Goal: Task Accomplishment & Management: Manage account settings

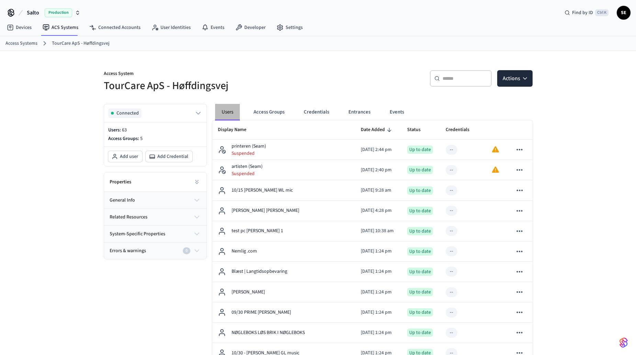
click at [236, 108] on button "Users" at bounding box center [227, 112] width 25 height 17
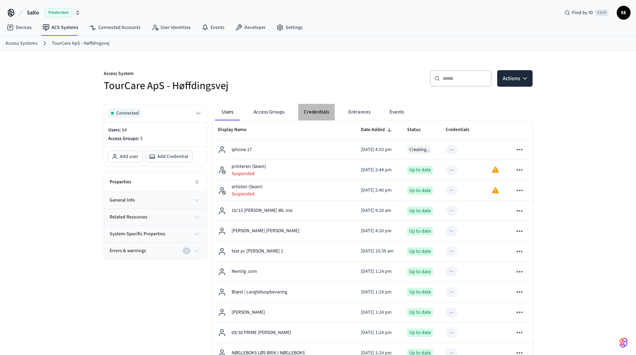
click at [314, 111] on button "Credentials" at bounding box center [316, 112] width 36 height 17
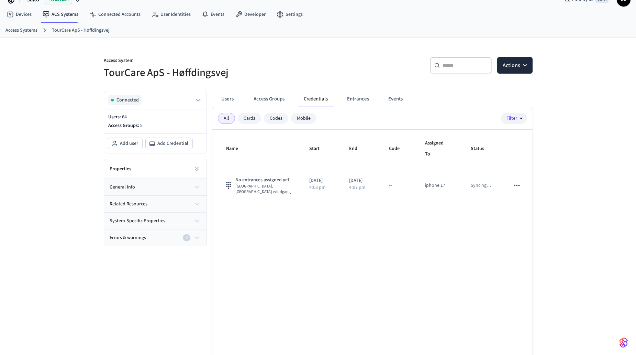
scroll to position [34, 0]
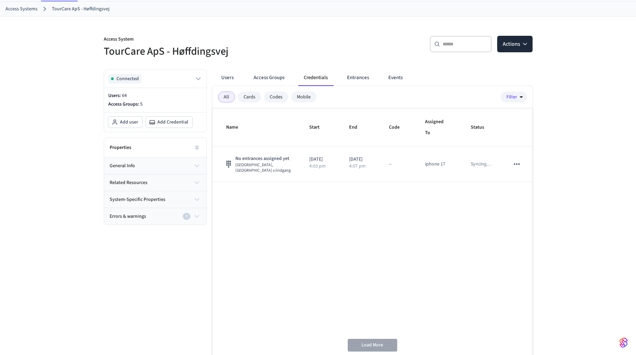
click at [234, 78] on button "Users" at bounding box center [227, 77] width 25 height 17
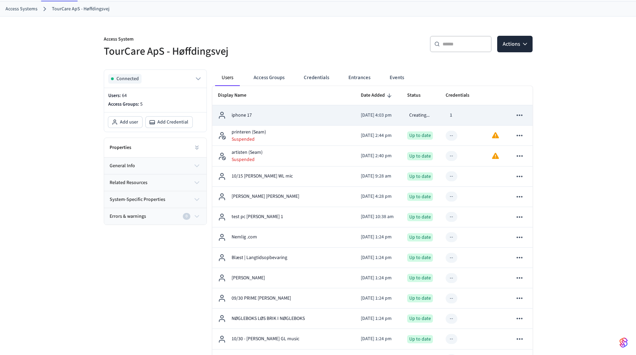
click at [328, 118] on div "iphone 17" at bounding box center [284, 115] width 132 height 8
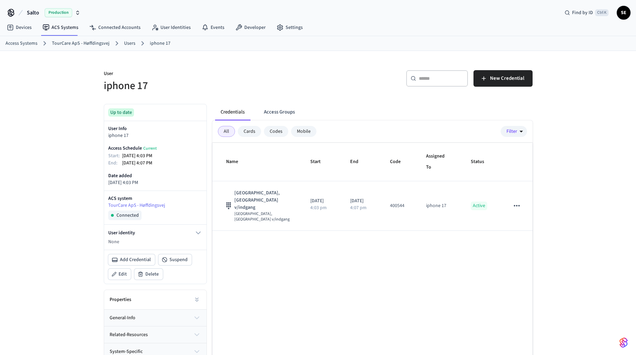
click at [392, 291] on div "Name Start End Code Assigned To Status Port - [GEOGRAPHIC_DATA], [GEOGRAPHIC_DA…" at bounding box center [372, 267] width 320 height 248
click at [127, 42] on link "Users" at bounding box center [129, 43] width 11 height 7
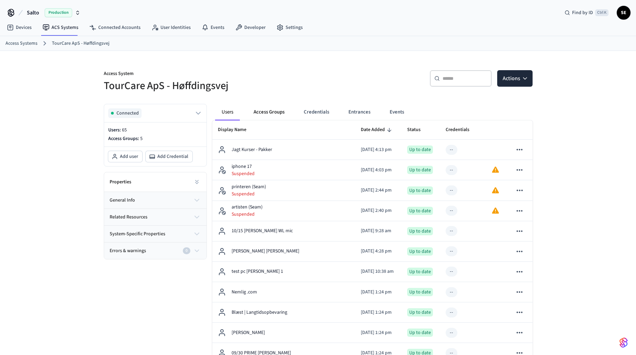
click at [253, 112] on button "Access Groups" at bounding box center [269, 112] width 42 height 17
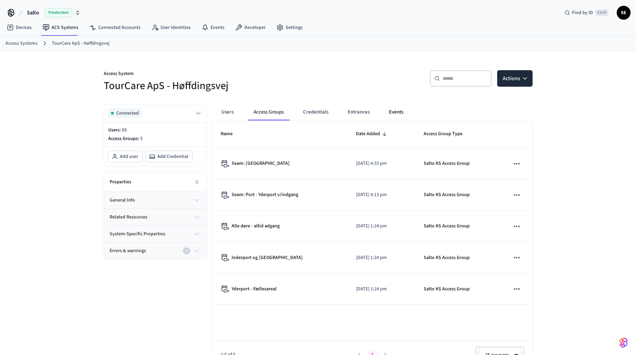
click at [400, 113] on button "Events" at bounding box center [396, 112] width 25 height 17
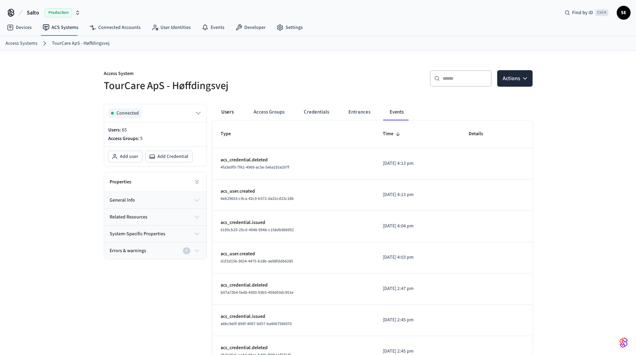
click at [234, 110] on button "Users" at bounding box center [227, 112] width 25 height 17
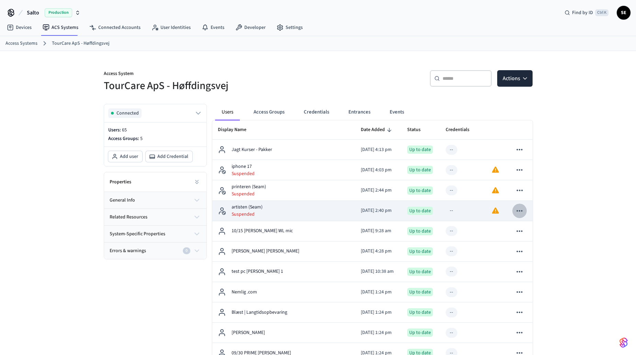
click at [521, 207] on icon "sticky table" at bounding box center [519, 210] width 9 height 9
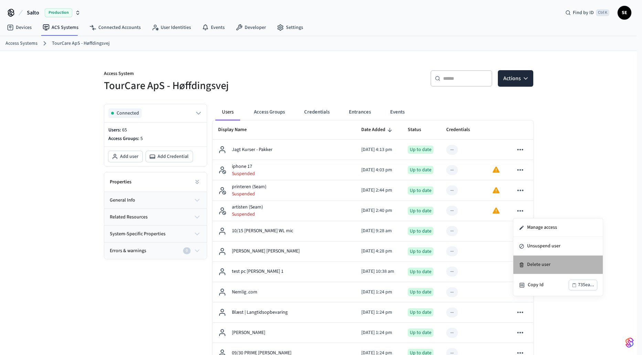
click at [533, 270] on li "Delete user" at bounding box center [557, 264] width 89 height 19
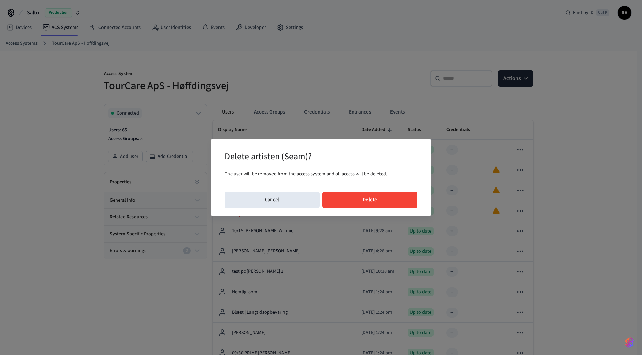
click at [357, 201] on button "Delete" at bounding box center [369, 200] width 95 height 17
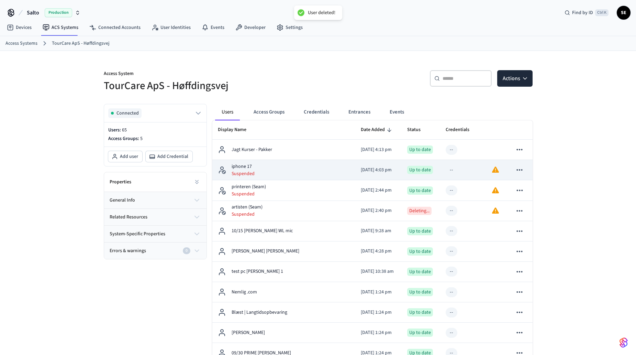
click at [243, 165] on p "iphone 17" at bounding box center [243, 166] width 23 height 7
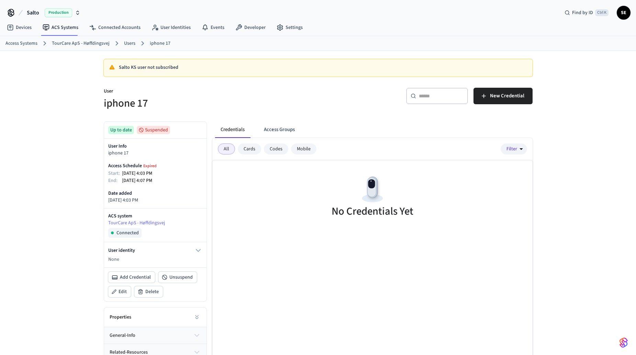
drag, startPoint x: 137, startPoint y: 151, endPoint x: 177, endPoint y: 152, distance: 39.9
click at [177, 152] on p "iphone 17" at bounding box center [155, 153] width 94 height 7
click at [229, 132] on button "Credentials" at bounding box center [232, 129] width 35 height 17
click at [157, 43] on link "iphone 17" at bounding box center [160, 43] width 21 height 7
click at [125, 44] on link "Users" at bounding box center [129, 43] width 11 height 7
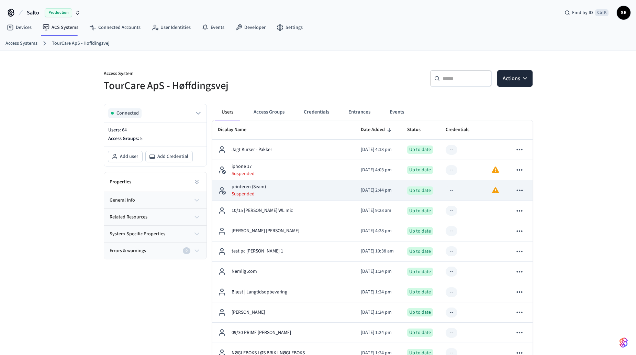
click at [518, 190] on icon "sticky table" at bounding box center [520, 189] width 6 height 1
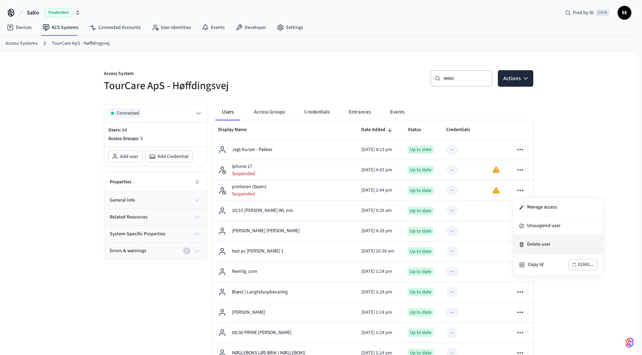
click at [527, 248] on li "Delete user" at bounding box center [557, 244] width 89 height 19
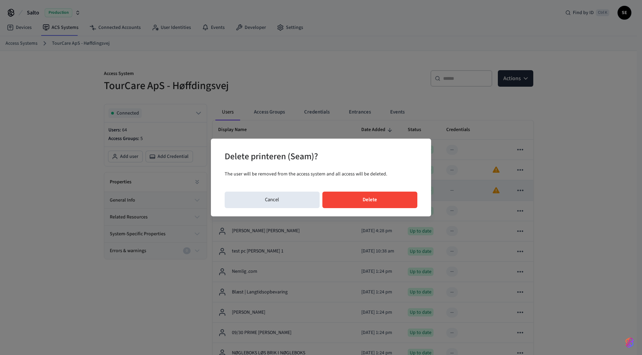
click at [367, 196] on button "Delete" at bounding box center [369, 200] width 95 height 17
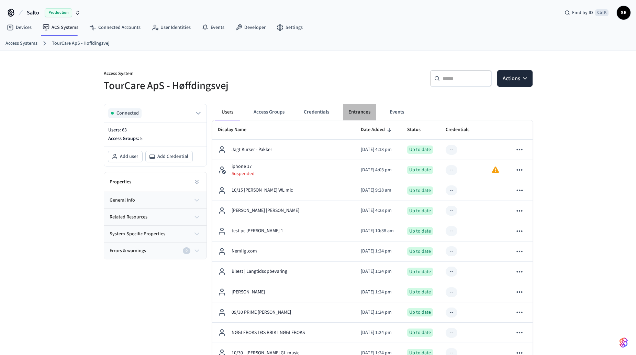
click at [359, 109] on button "Entrances" at bounding box center [359, 112] width 33 height 17
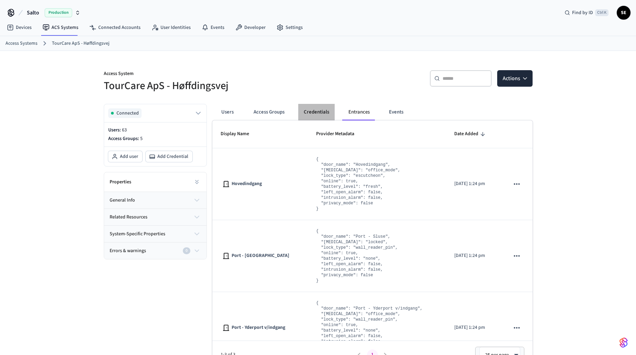
click at [322, 109] on button "Credentials" at bounding box center [316, 112] width 36 height 17
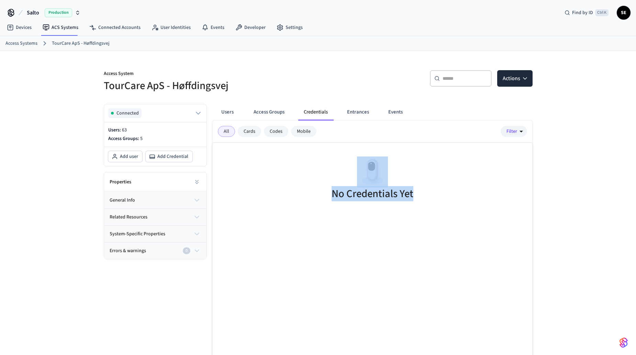
drag, startPoint x: 441, startPoint y: 196, endPoint x: 311, endPoint y: 142, distance: 140.6
click at [311, 142] on div "All Cards Codes Mobile Filter No Credentials Yet showing 0 credentials" at bounding box center [372, 255] width 320 height 271
click at [321, 185] on div "No Credentials Yet" at bounding box center [372, 180] width 320 height 75
click at [559, 237] on div "Access System TourCare ApS - Høffdingsvej ​ ​ Actions Connected Users: 63 Acces…" at bounding box center [318, 221] width 636 height 340
click at [223, 107] on button "Users" at bounding box center [227, 112] width 25 height 17
